Goal: Transaction & Acquisition: Purchase product/service

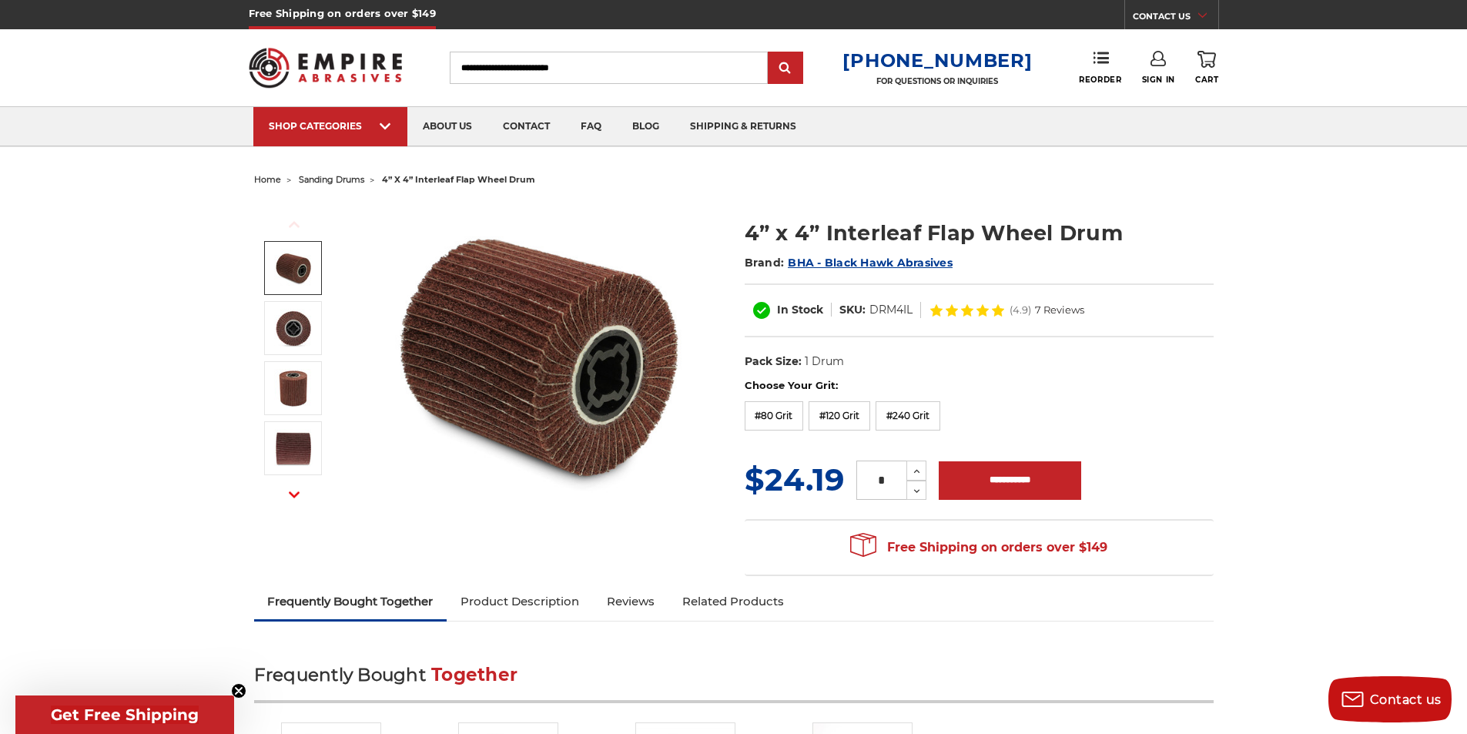
click at [330, 177] on span "sanding drums" at bounding box center [331, 179] width 65 height 11
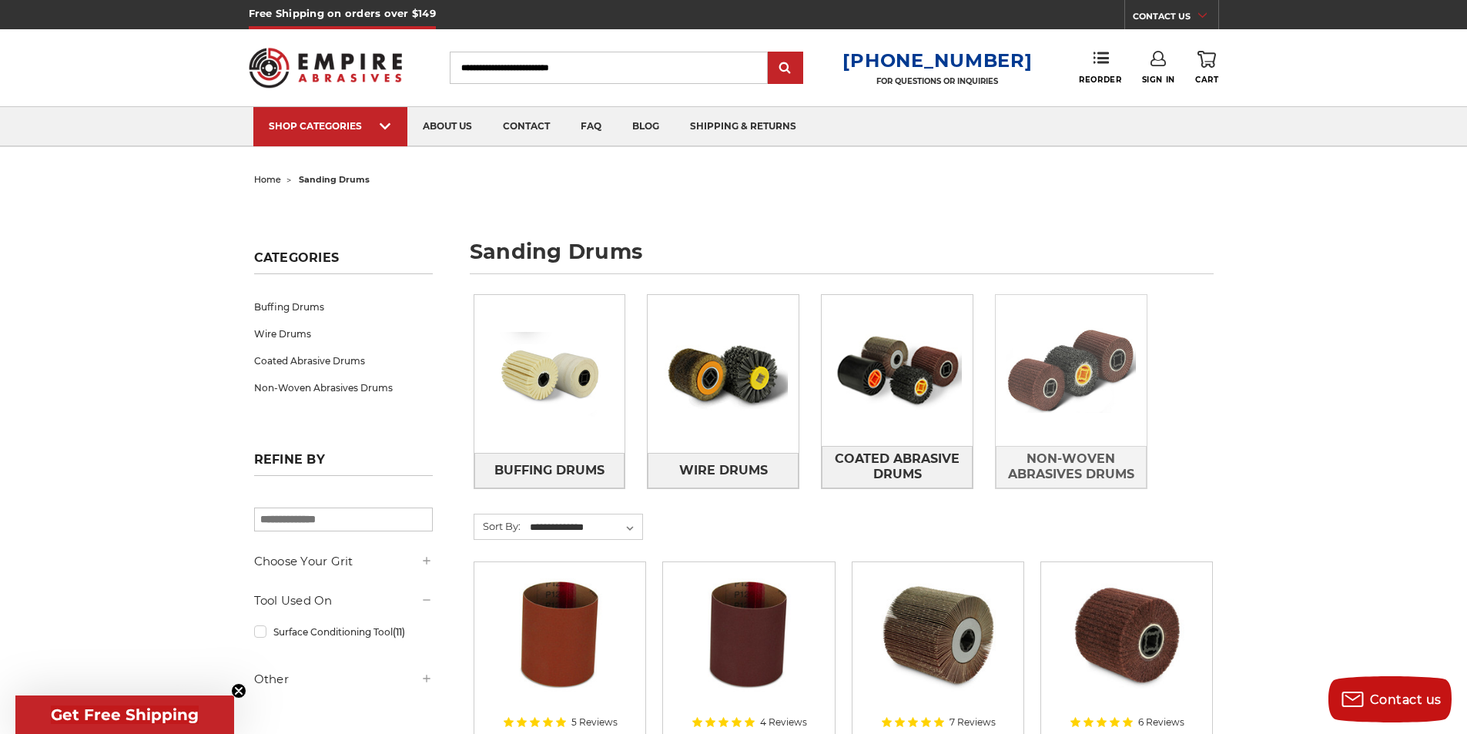
click at [1073, 410] on img at bounding box center [1071, 370] width 151 height 106
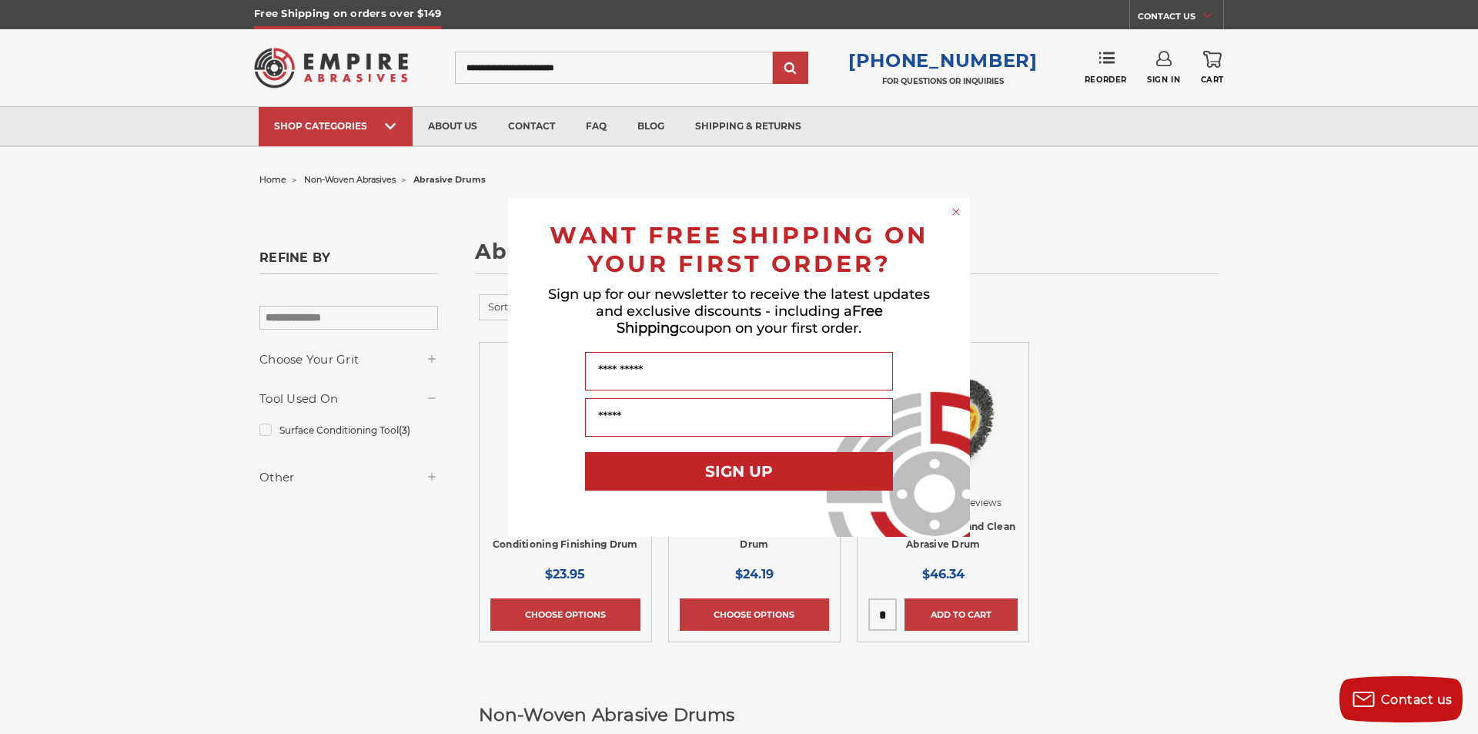
click at [953, 211] on circle "Close dialog" at bounding box center [956, 211] width 15 height 15
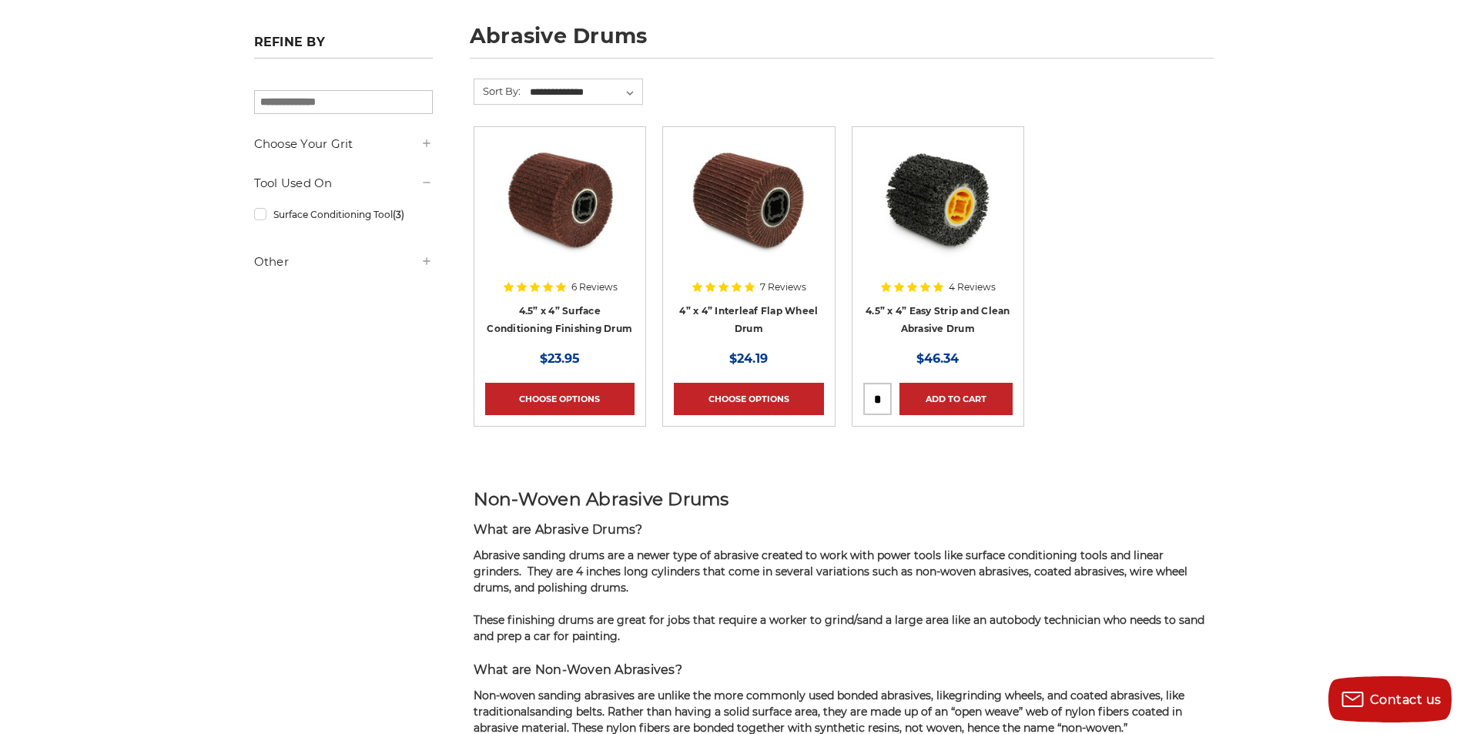
scroll to position [231, 0]
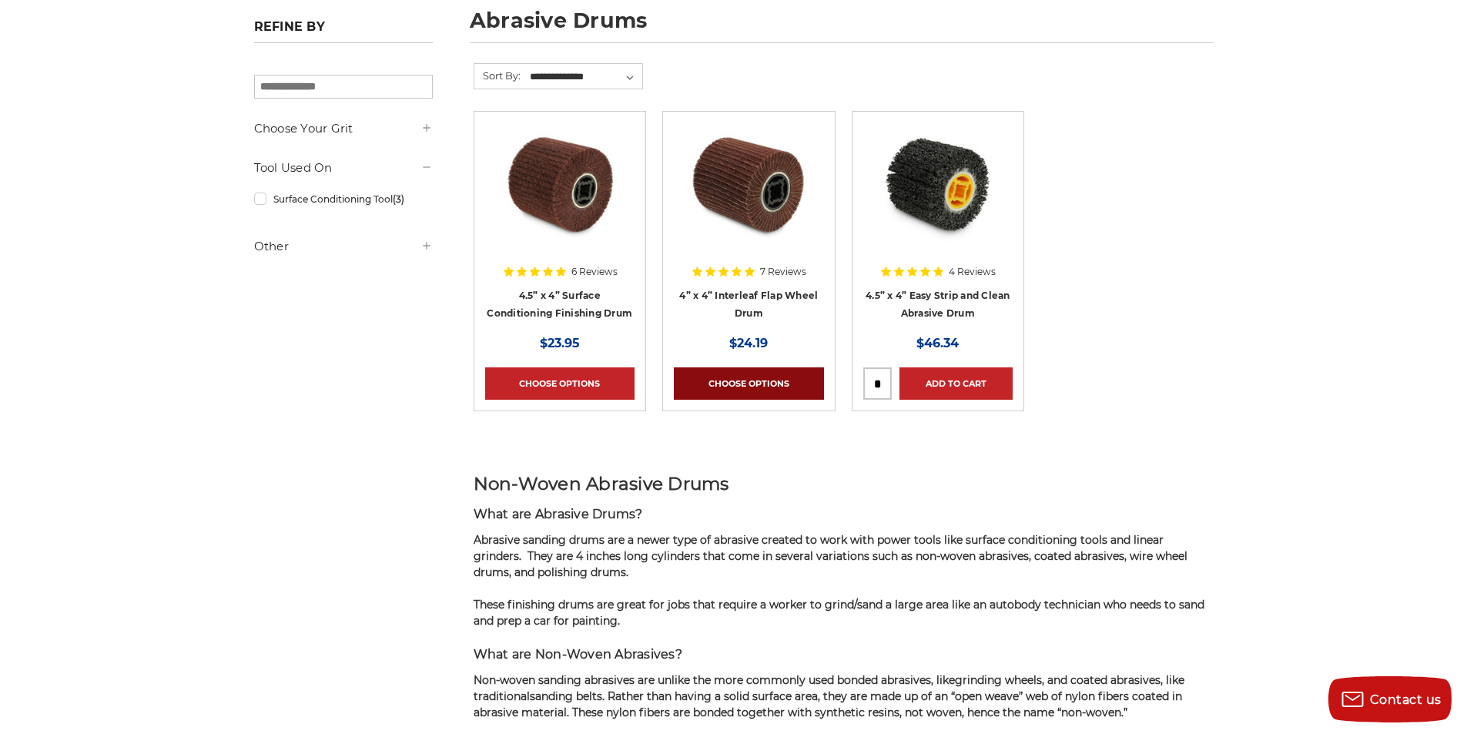
click at [745, 376] on link "Choose Options" at bounding box center [748, 383] width 149 height 32
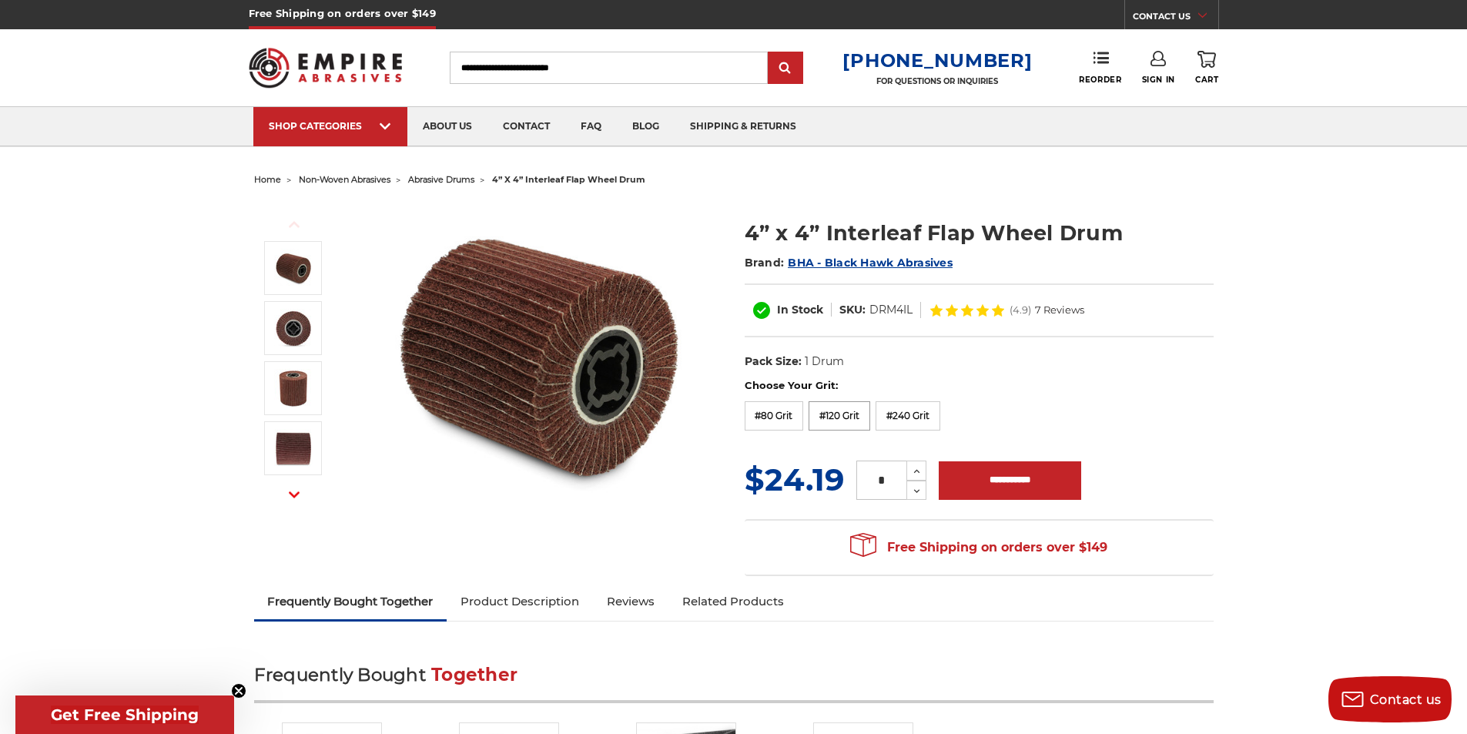
click at [843, 420] on label "#120 Grit" at bounding box center [839, 415] width 62 height 29
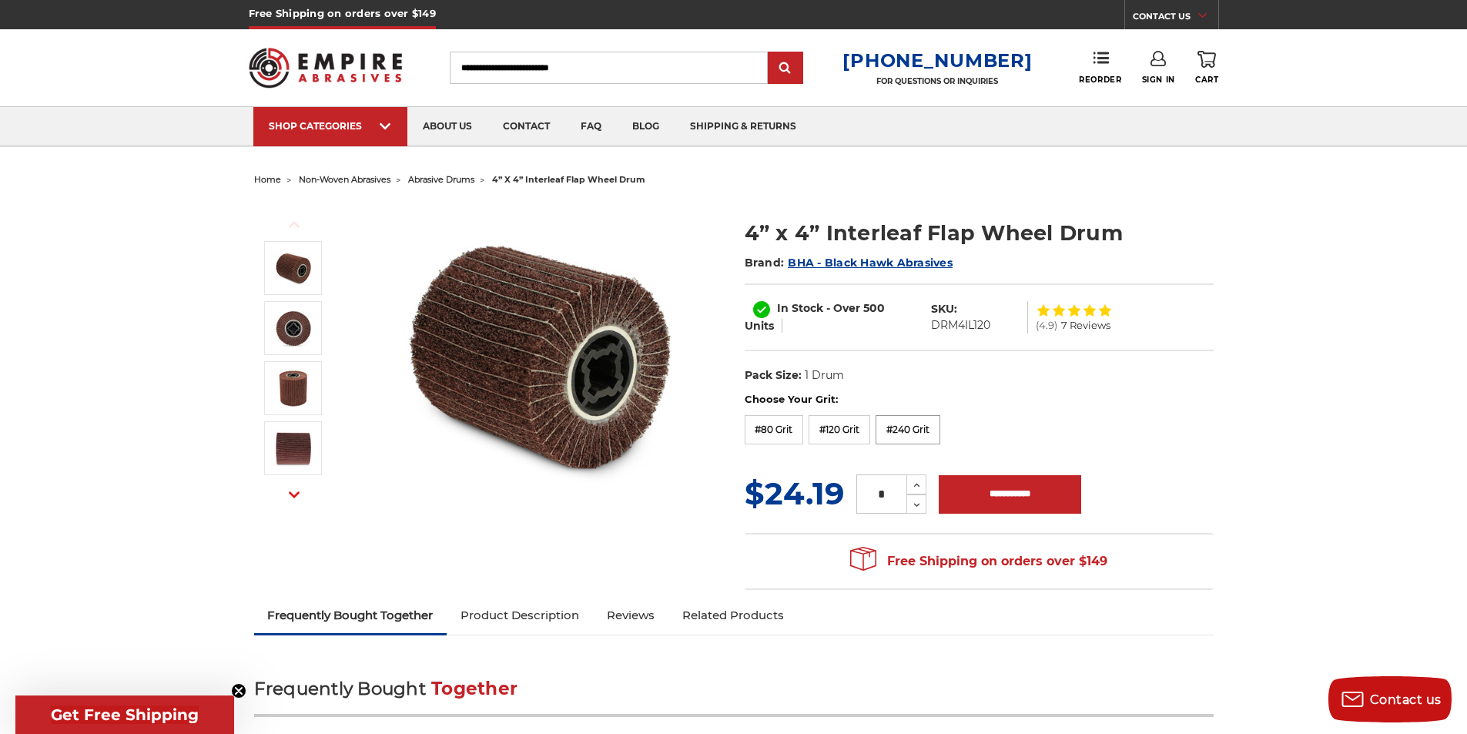
click at [899, 430] on label "#240 Grit" at bounding box center [907, 429] width 65 height 29
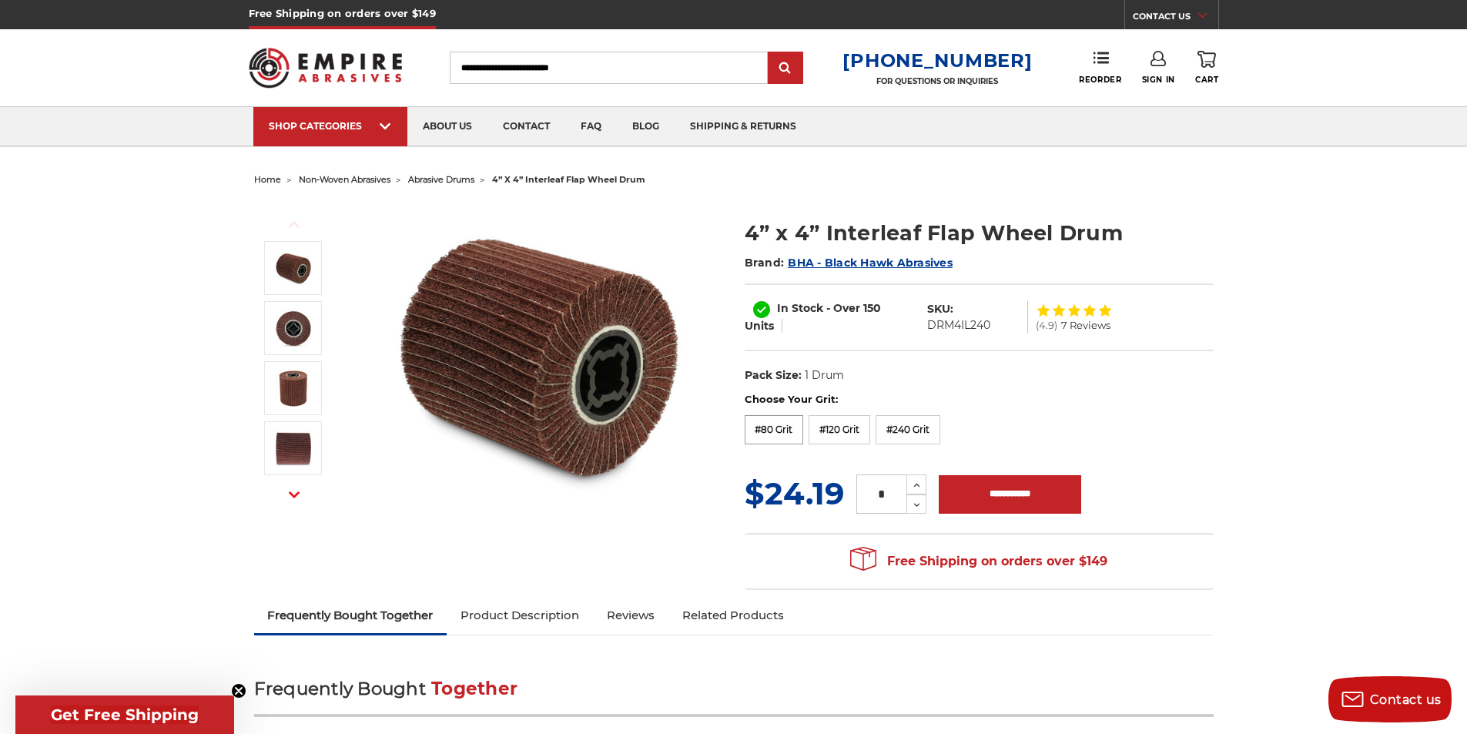
click at [780, 429] on label "#80 Grit" at bounding box center [774, 429] width 59 height 29
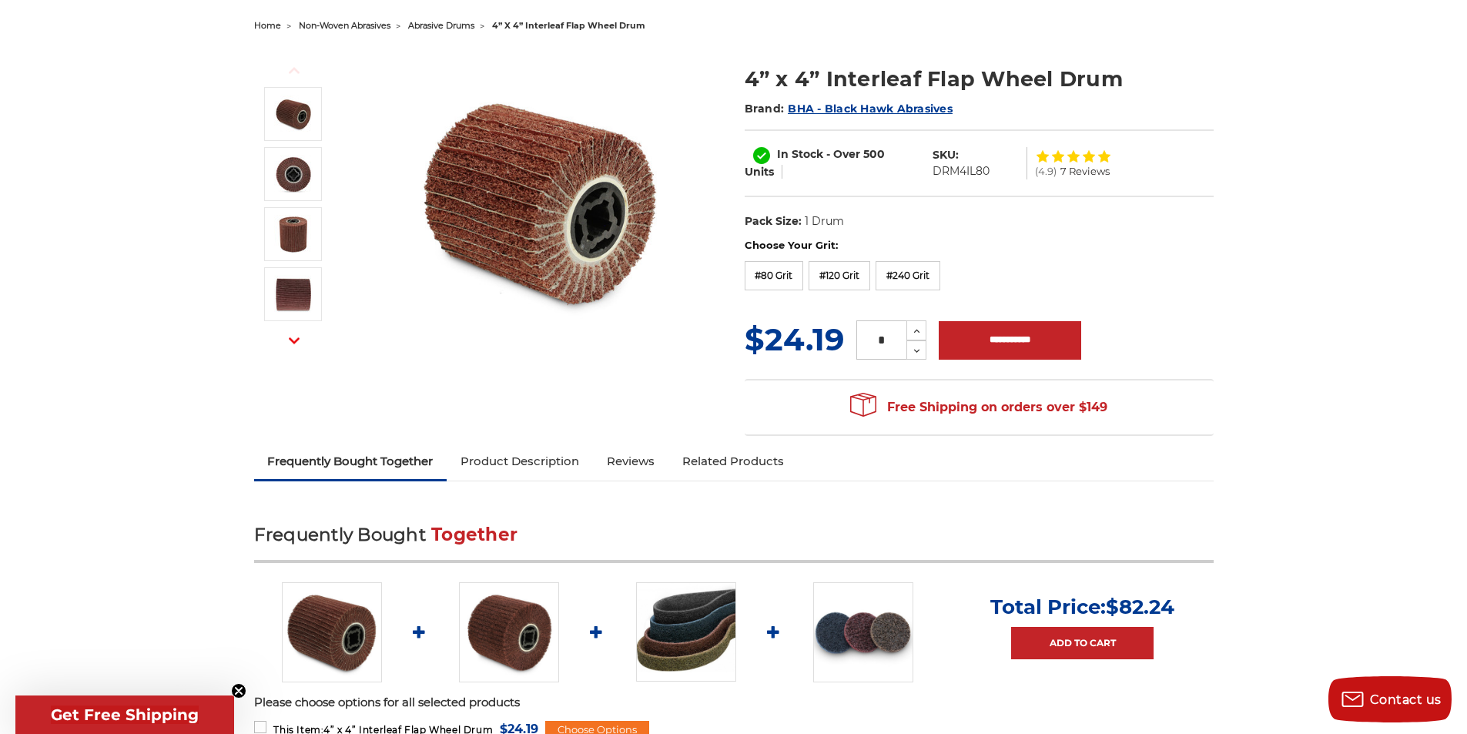
click at [719, 471] on link "Related Products" at bounding box center [732, 461] width 129 height 34
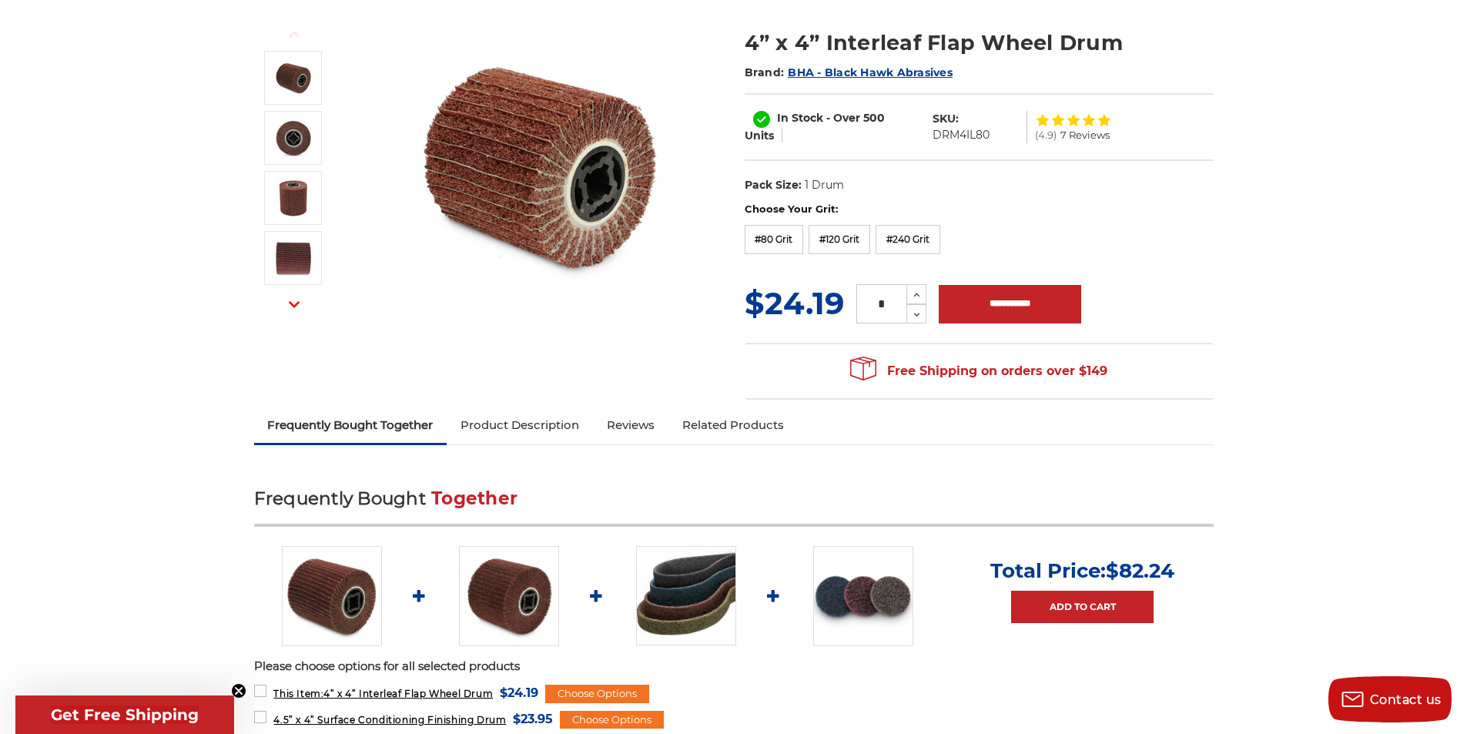
scroll to position [37, 0]
